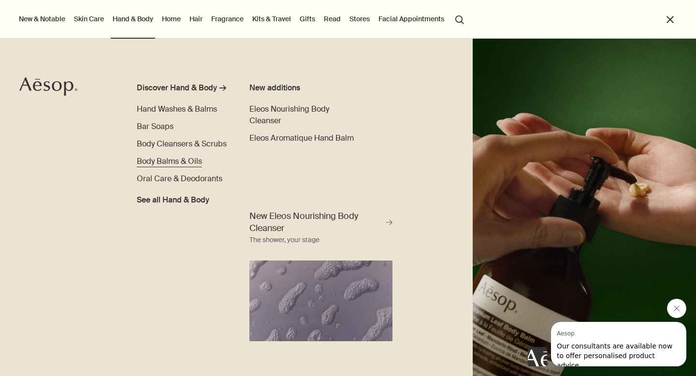
click at [177, 160] on span "Body Balms & Oils" at bounding box center [169, 161] width 65 height 10
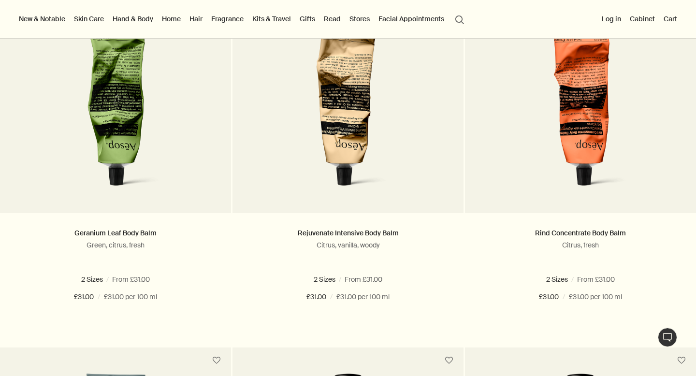
scroll to position [205, 0]
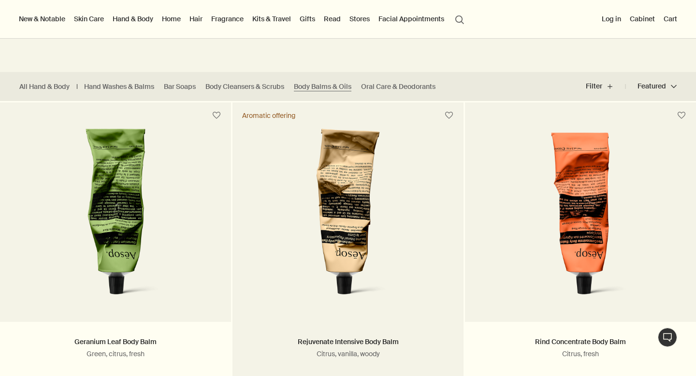
click at [367, 204] on img at bounding box center [347, 218] width 155 height 179
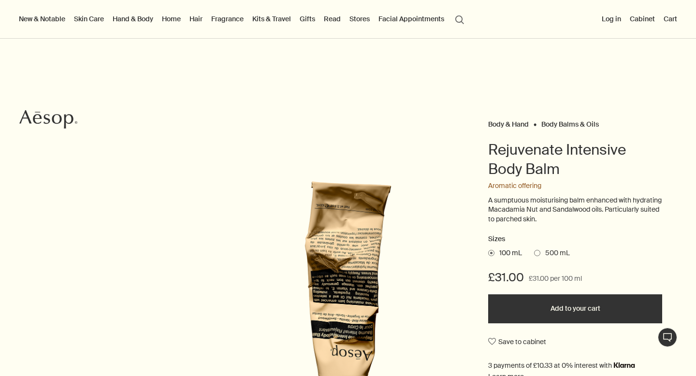
scroll to position [24, 0]
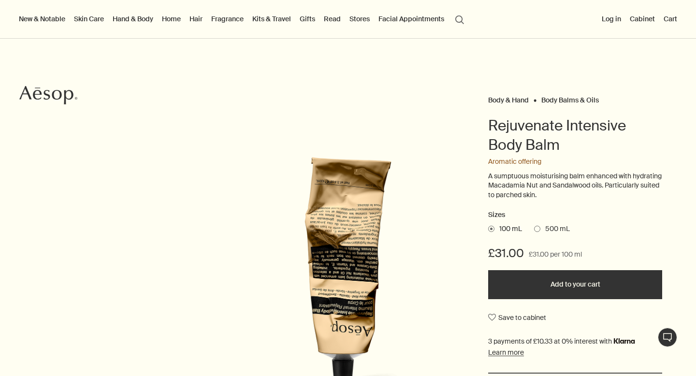
click at [532, 229] on ul "100 mL 500 mL" at bounding box center [575, 229] width 174 height 14
click at [539, 229] on span at bounding box center [537, 229] width 6 height 6
click at [534, 229] on input "500 mL" at bounding box center [534, 227] width 0 height 6
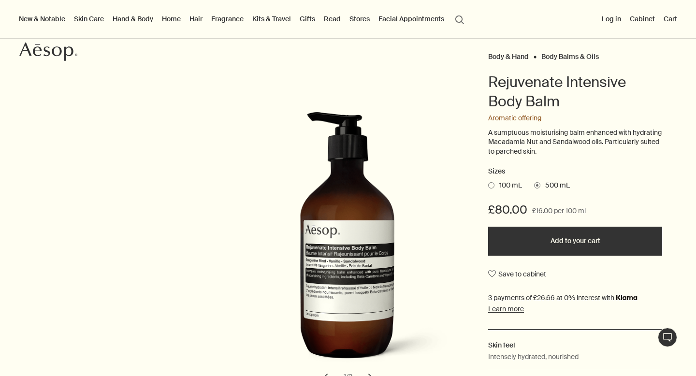
scroll to position [71, 0]
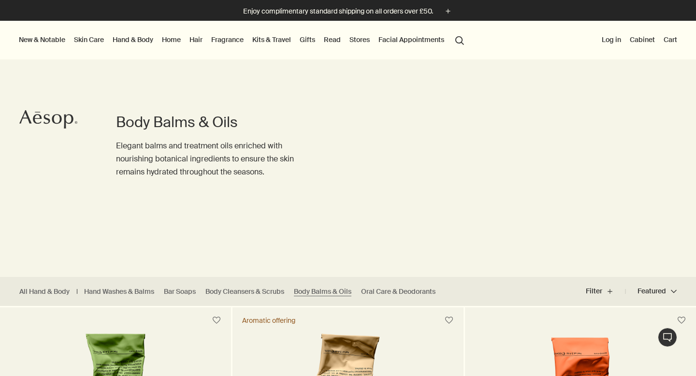
click at [176, 39] on link "Home" at bounding box center [171, 39] width 23 height 13
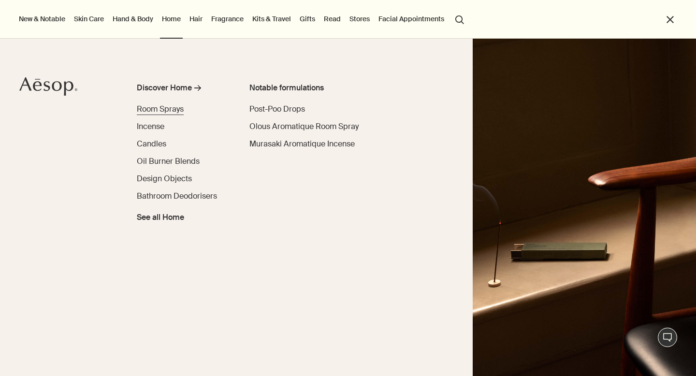
click at [157, 108] on span "Room Sprays" at bounding box center [160, 109] width 47 height 10
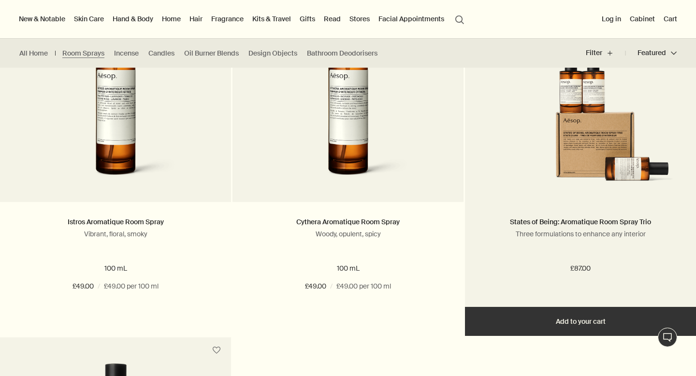
scroll to position [316, 0]
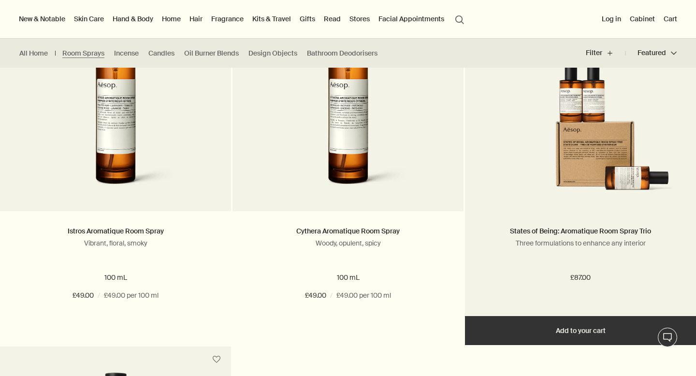
click at [576, 190] on img at bounding box center [581, 128] width 202 height 135
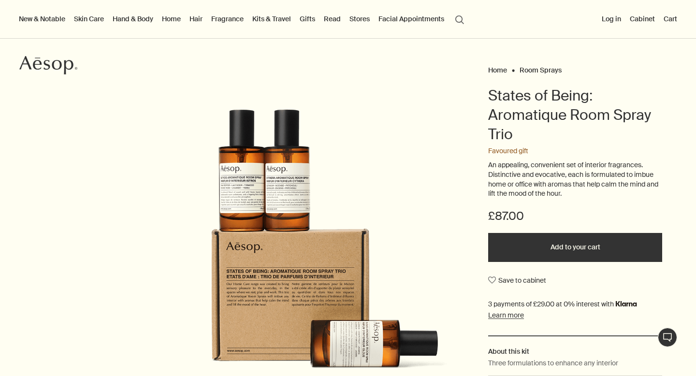
scroll to position [56, 0]
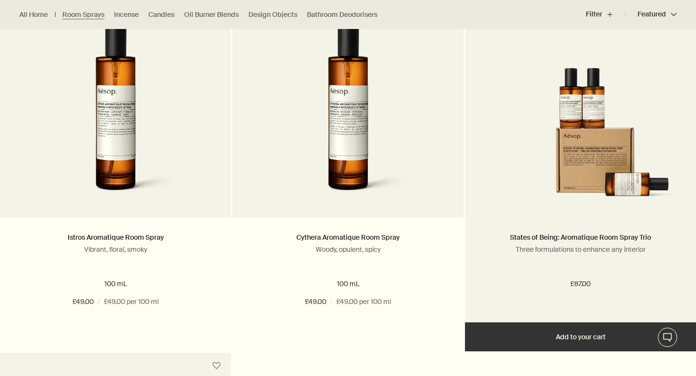
scroll to position [310, 0]
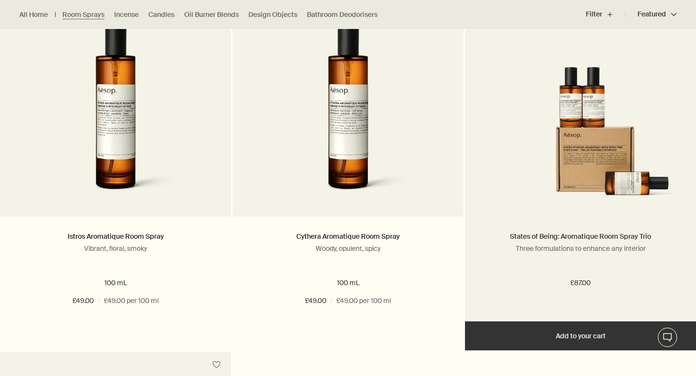
click at [586, 237] on link "States of Being: Aromatique Room Spray Trio" at bounding box center [580, 236] width 141 height 9
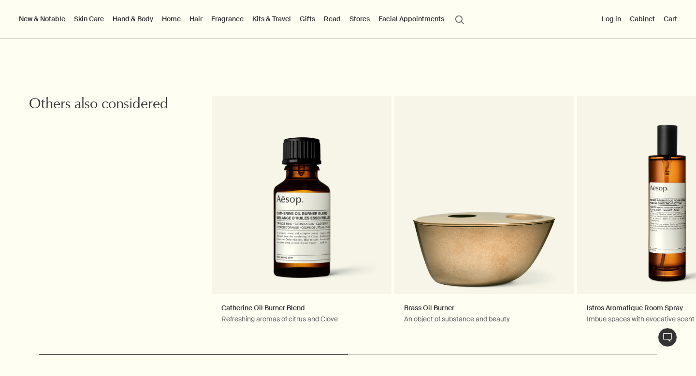
scroll to position [1008, 0]
